Goal: Task Accomplishment & Management: Manage account settings

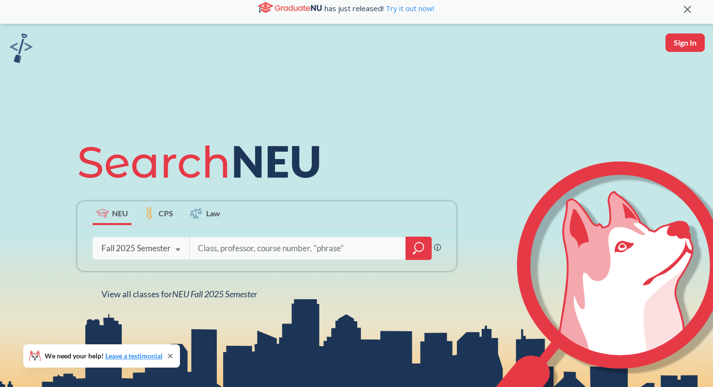
scroll to position [11, 0]
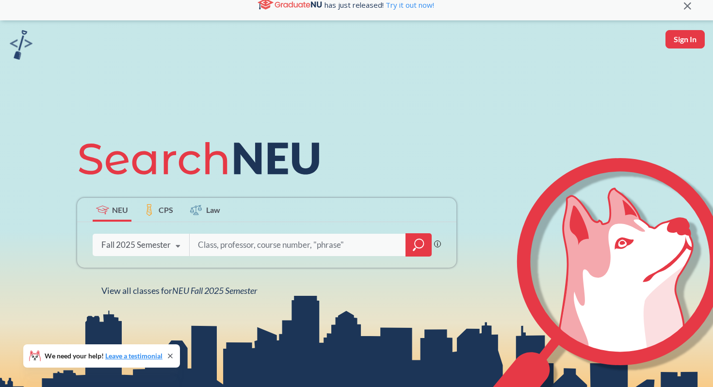
click at [256, 255] on input "search" at bounding box center [298, 245] width 202 height 20
type input "orgo"
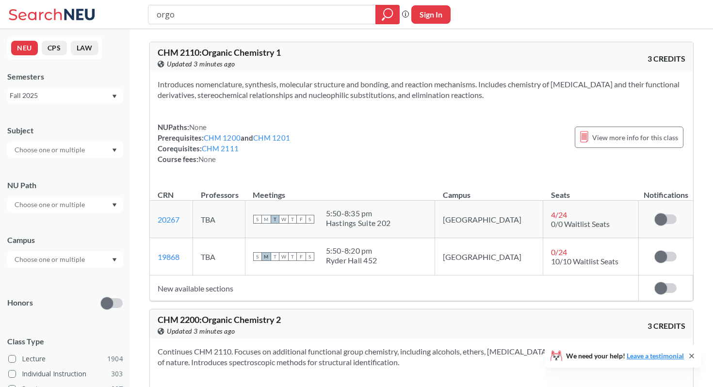
type input "orgo"
click at [197, 288] on td "New available sections" at bounding box center [394, 289] width 489 height 26
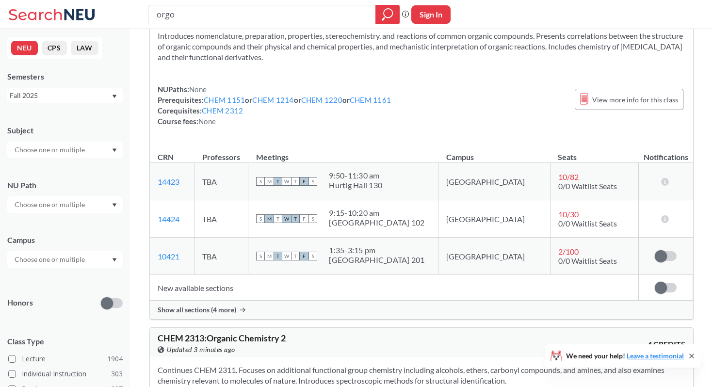
scroll to position [572, 0]
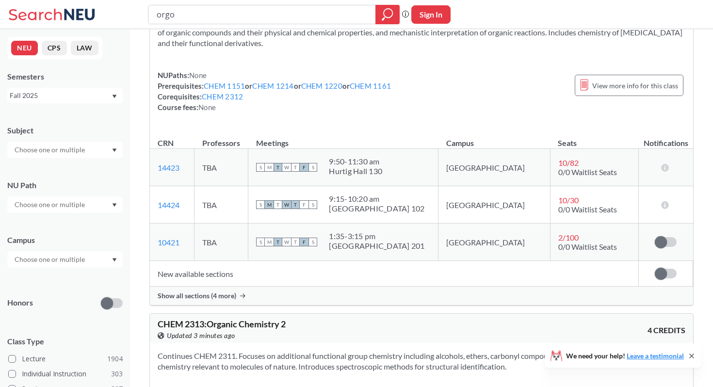
click at [220, 291] on div "Show all sections (4 more)" at bounding box center [421, 296] width 543 height 18
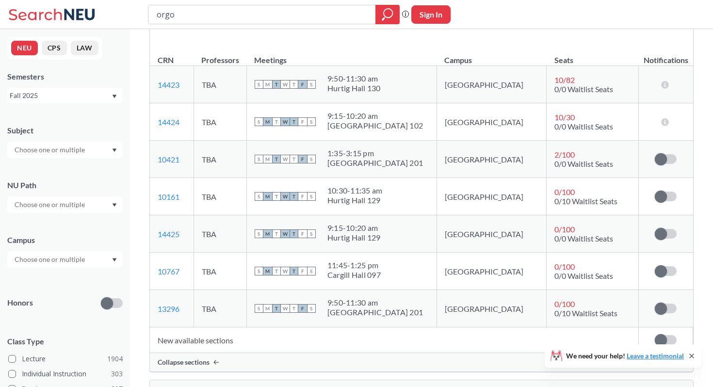
scroll to position [659, 0]
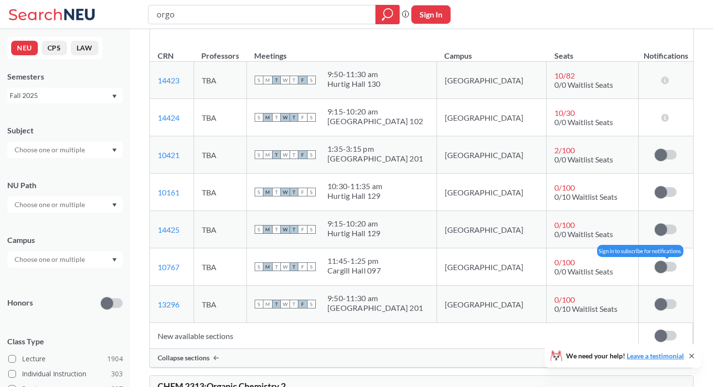
click at [675, 266] on label at bounding box center [666, 267] width 22 height 10
click at [655, 262] on input "checkbox" at bounding box center [655, 262] width 0 height 0
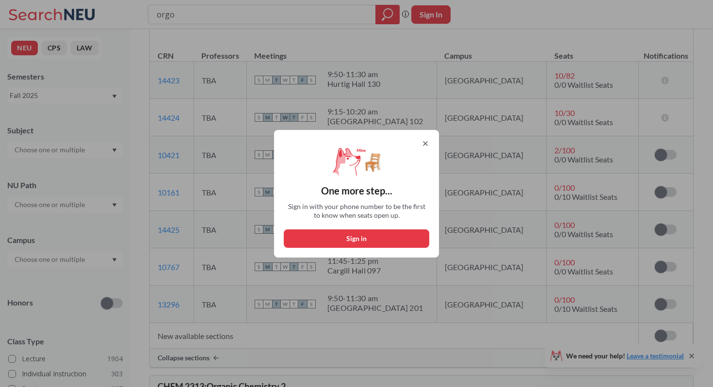
click at [397, 243] on button "Sign in" at bounding box center [357, 239] width 146 height 18
select select "US"
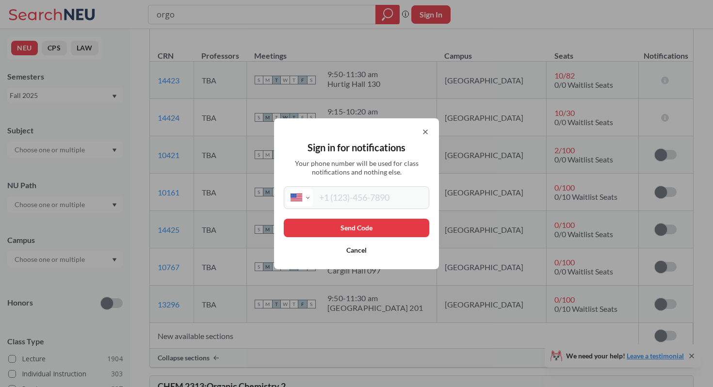
click at [376, 207] on div "International Afghanistan Åland Islands Albania Algeria American Samoa Andorra …" at bounding box center [357, 197] width 146 height 23
click at [373, 199] on input "tel" at bounding box center [370, 198] width 114 height 18
type input "(650) 804-9449"
click at [353, 232] on button "Send Code" at bounding box center [357, 228] width 146 height 18
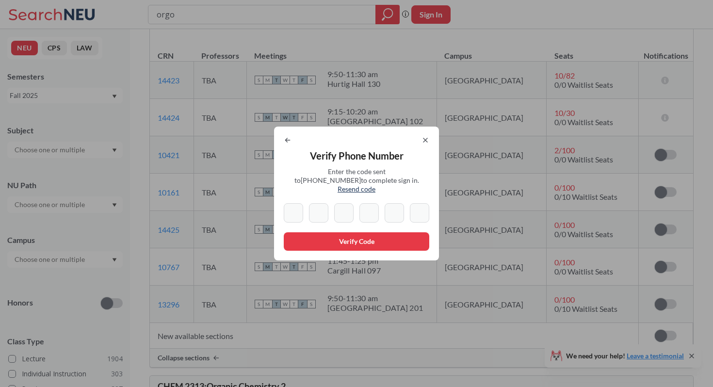
paste input "3"
type input "3"
paste input "3"
click at [318, 205] on input "3" at bounding box center [318, 212] width 19 height 19
click at [319, 205] on input "3" at bounding box center [318, 212] width 19 height 19
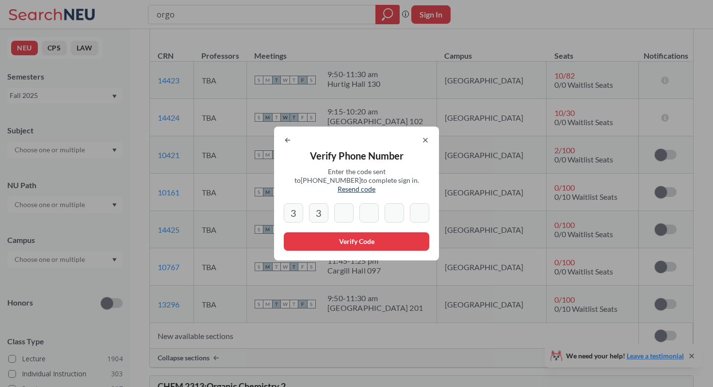
click at [320, 205] on input "3" at bounding box center [318, 212] width 19 height 19
click at [321, 209] on input "3" at bounding box center [318, 212] width 19 height 19
type input "3"
click at [285, 141] on icon at bounding box center [288, 140] width 8 height 8
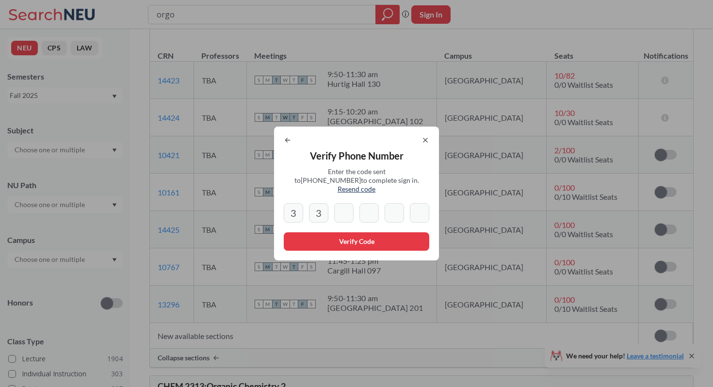
select select "US"
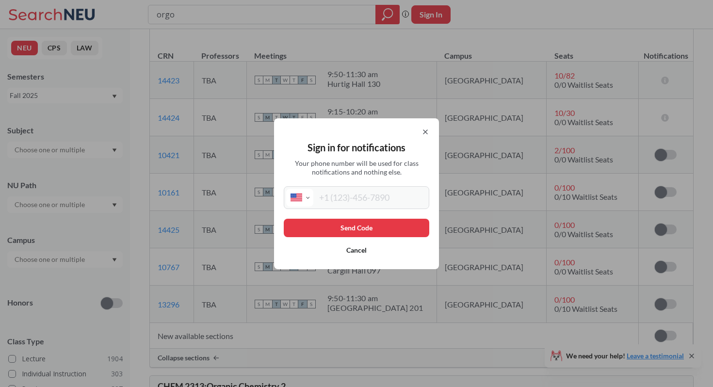
click at [334, 203] on input "tel" at bounding box center [370, 198] width 114 height 18
type input "(650) 804-9449"
click at [343, 234] on button "Send Code" at bounding box center [357, 228] width 146 height 18
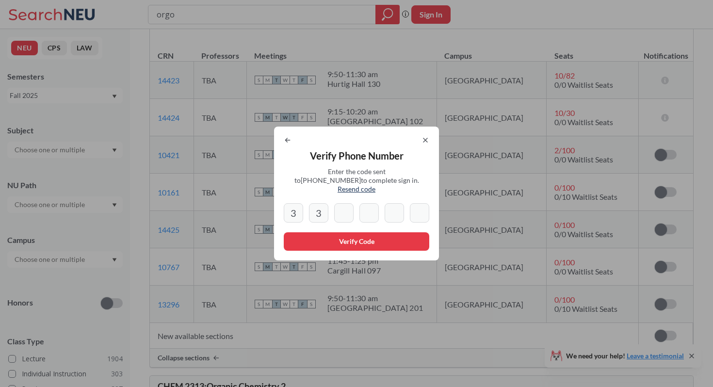
click at [323, 208] on input "3" at bounding box center [318, 212] width 19 height 19
click at [429, 144] on div "Verify Phone Number Enter the code sent to +1 650 804 9449 to complete sign in.…" at bounding box center [356, 194] width 165 height 134
click at [425, 142] on icon at bounding box center [426, 140] width 4 height 4
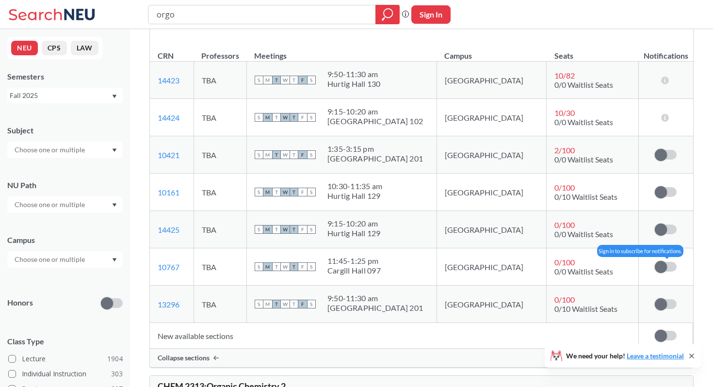
click at [657, 269] on span at bounding box center [661, 267] width 12 height 12
click at [655, 262] on input "checkbox" at bounding box center [655, 262] width 0 height 0
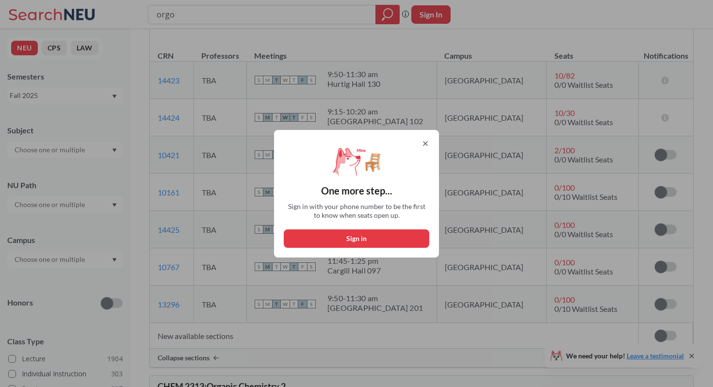
click at [332, 236] on button "Sign in" at bounding box center [357, 239] width 146 height 18
select select "US"
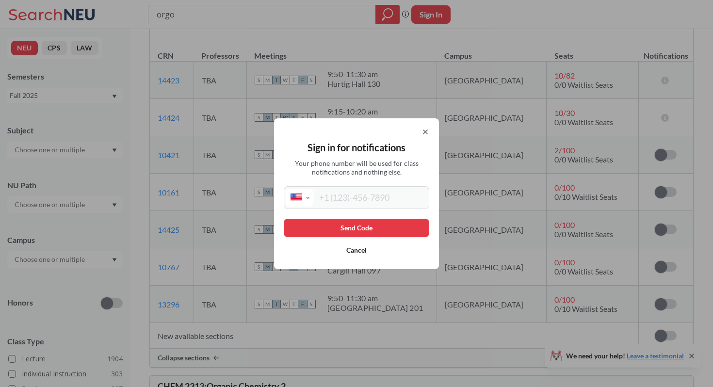
click at [371, 201] on input "tel" at bounding box center [370, 198] width 114 height 18
type input "(650) 804-9449"
click at [358, 226] on button "Send Code" at bounding box center [357, 228] width 146 height 18
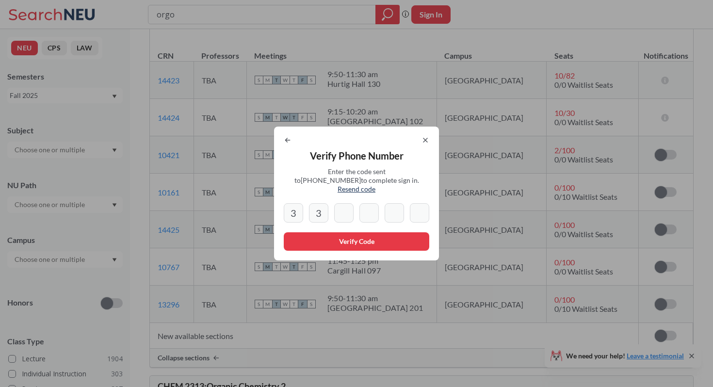
click at [324, 209] on input "3" at bounding box center [318, 212] width 19 height 19
type input "3"
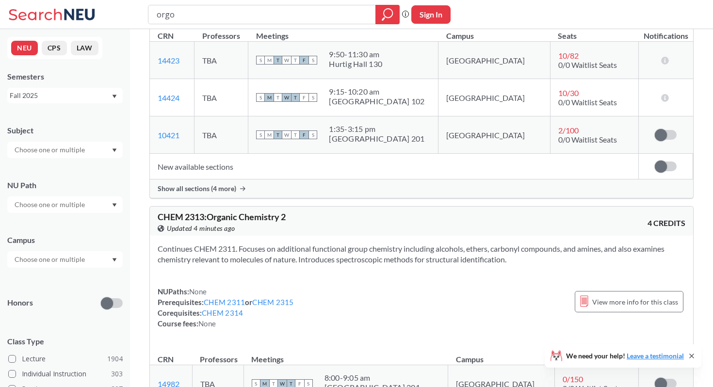
scroll to position [659, 0]
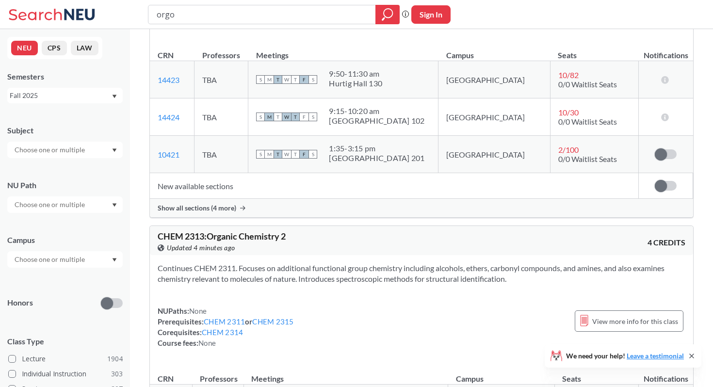
click at [262, 214] on div "Show all sections (4 more)" at bounding box center [421, 208] width 543 height 18
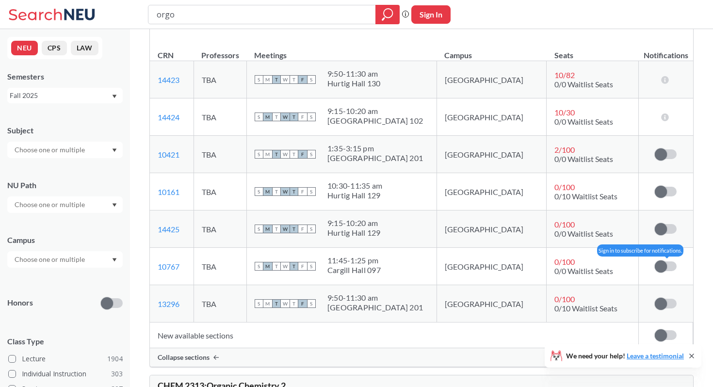
click at [668, 268] on label at bounding box center [666, 267] width 22 height 10
click at [655, 262] on input "checkbox" at bounding box center [655, 262] width 0 height 0
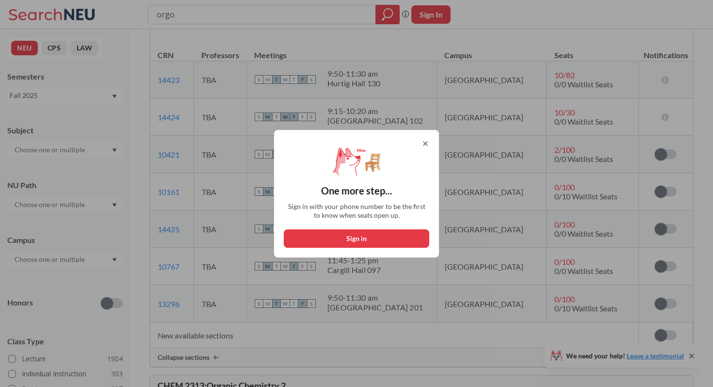
click at [348, 241] on button "Sign in" at bounding box center [357, 239] width 146 height 18
select select "US"
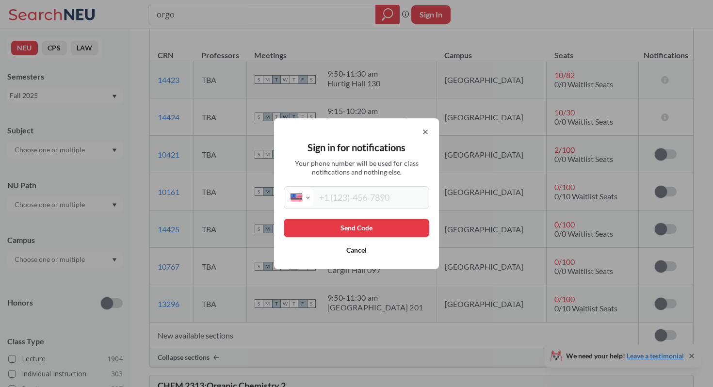
click at [343, 196] on input "tel" at bounding box center [370, 198] width 114 height 18
type input "(650) 804-9449"
click at [354, 223] on button "Send Code" at bounding box center [357, 228] width 146 height 18
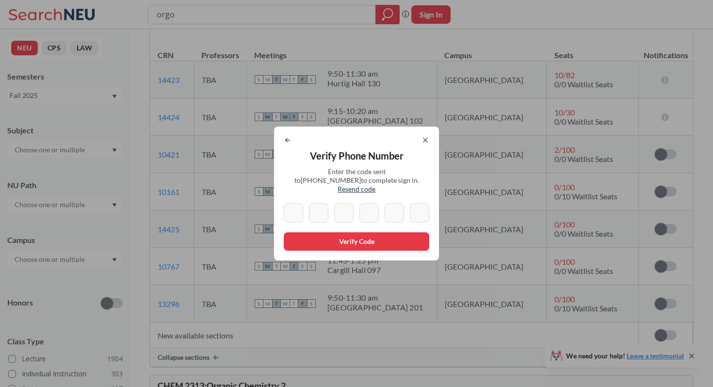
click at [296, 208] on input at bounding box center [293, 212] width 19 height 19
click at [293, 204] on input at bounding box center [293, 212] width 19 height 19
type input "3"
type input "8"
type input "4"
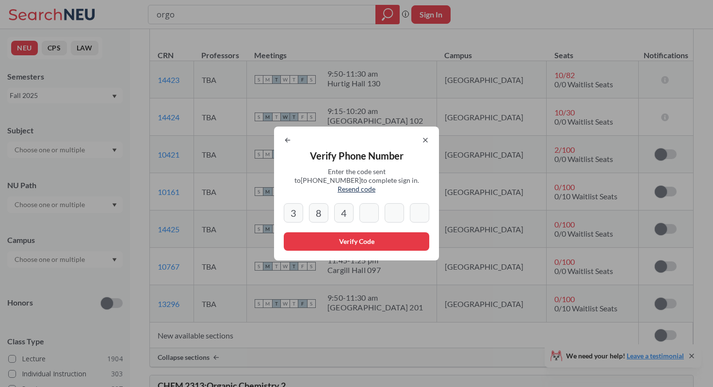
type input "9"
type input "3"
type input "9"
click at [318, 232] on button "Verify Code" at bounding box center [357, 241] width 146 height 18
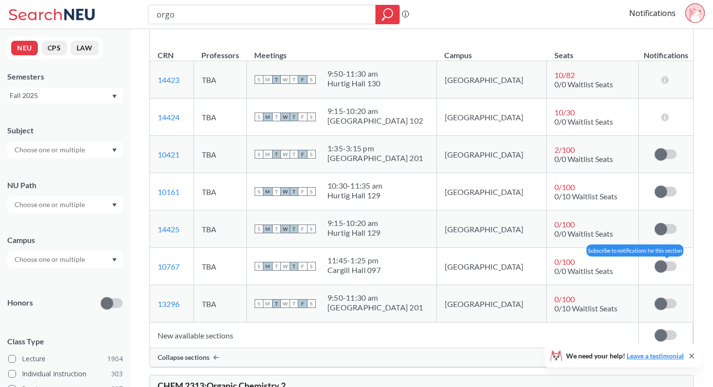
click at [669, 270] on label at bounding box center [666, 267] width 22 height 10
click at [655, 262] on input "checkbox" at bounding box center [655, 262] width 0 height 0
click at [638, 21] on div "Notifications" at bounding box center [671, 14] width 84 height 22
click at [638, 15] on link "Notifications" at bounding box center [652, 13] width 47 height 11
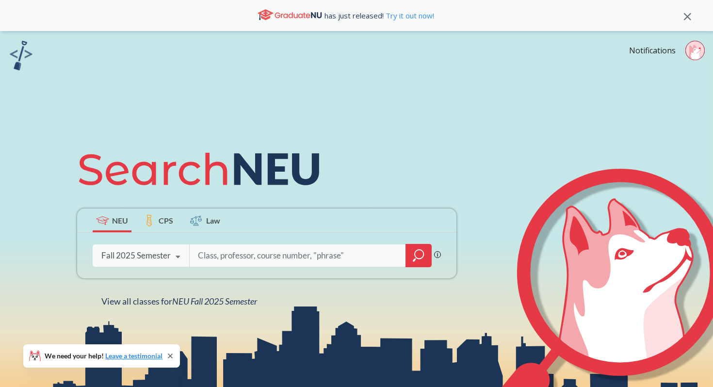
click at [247, 259] on input "search" at bounding box center [298, 256] width 202 height 20
type input "orgo"
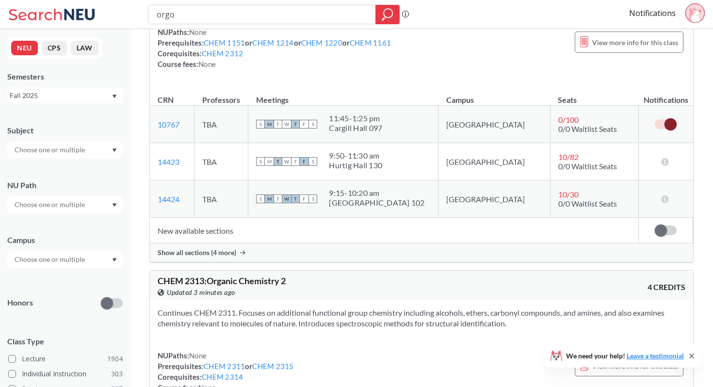
scroll to position [678, 0]
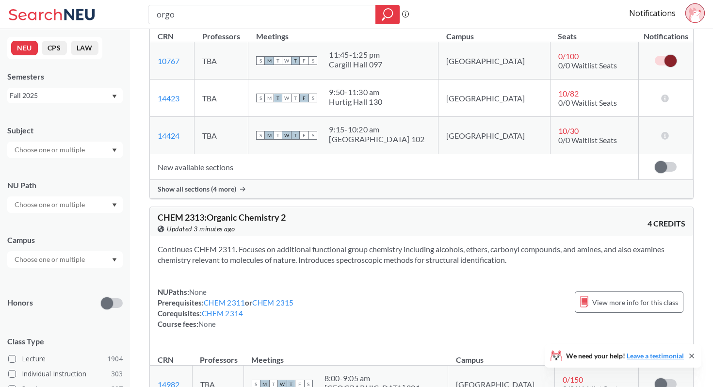
click at [242, 180] on td "New available sections" at bounding box center [394, 167] width 489 height 26
click at [242, 188] on icon at bounding box center [242, 189] width 5 height 5
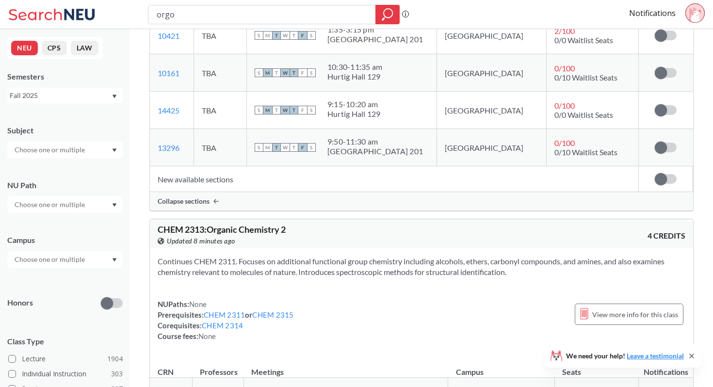
scroll to position [822, 0]
